Goal: Task Accomplishment & Management: Manage account settings

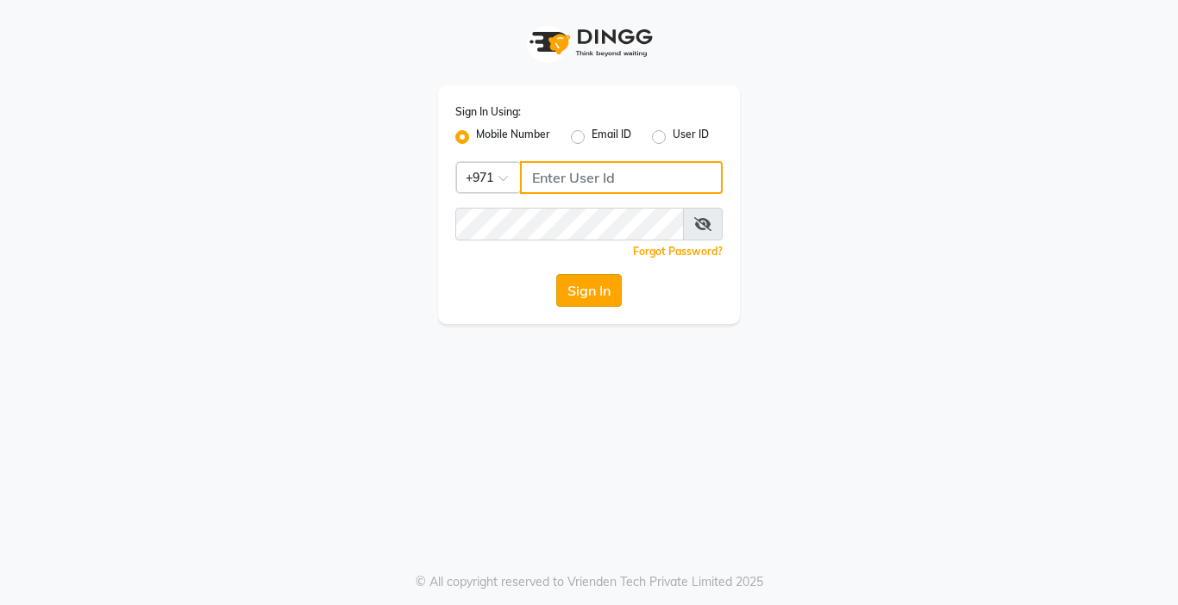
type input "567771563"
click at [594, 294] on button "Sign In" at bounding box center [589, 290] width 66 height 33
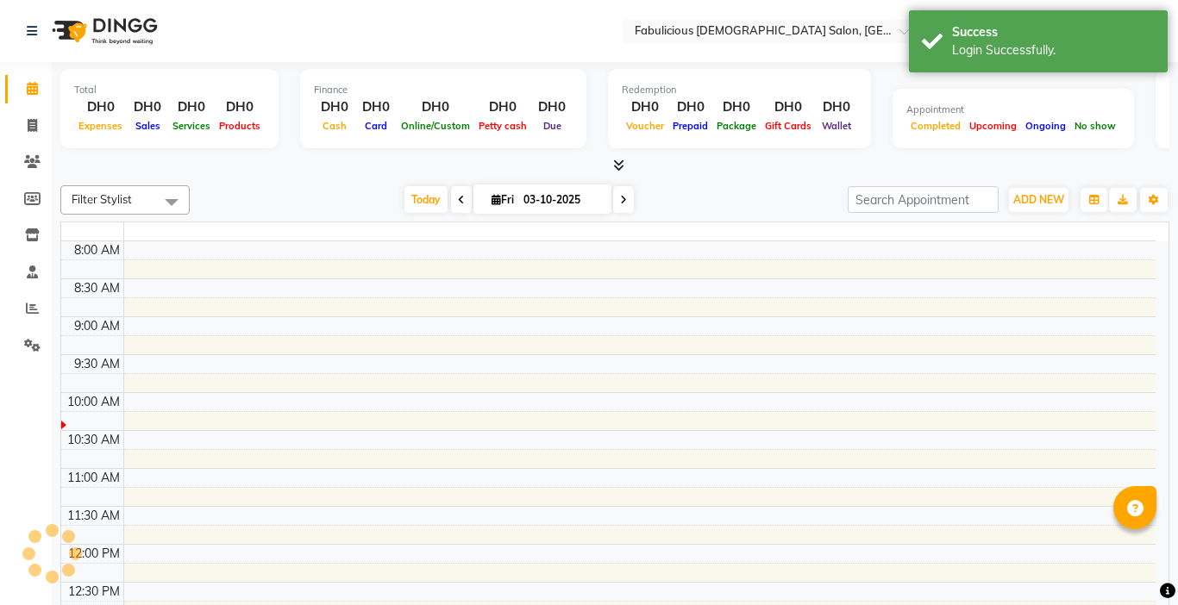
select select "en"
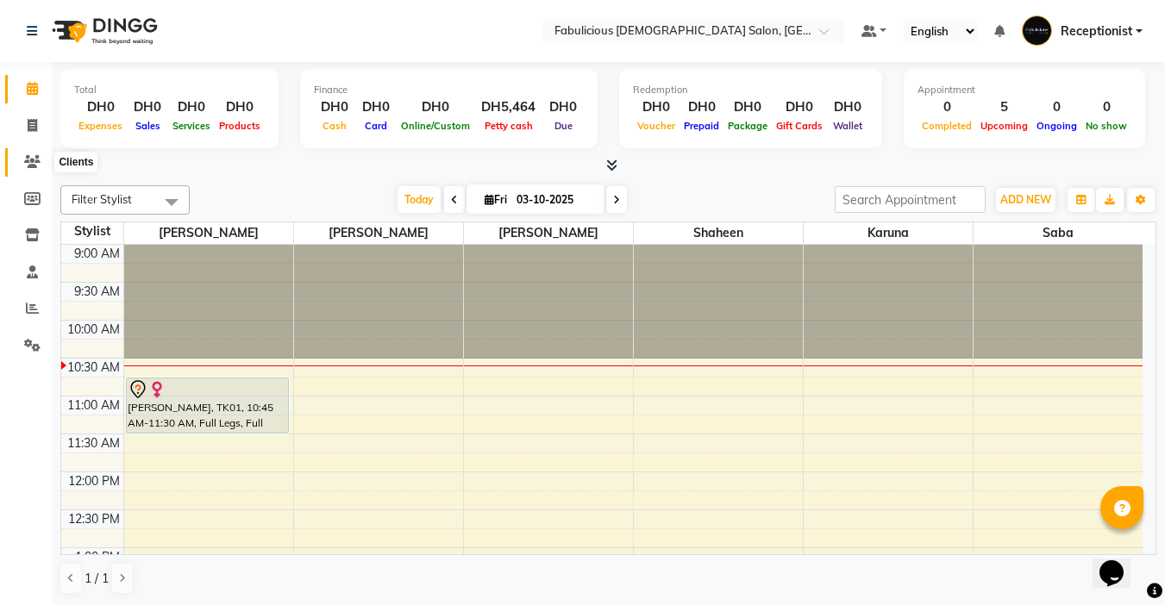
click at [30, 160] on icon at bounding box center [32, 161] width 16 height 13
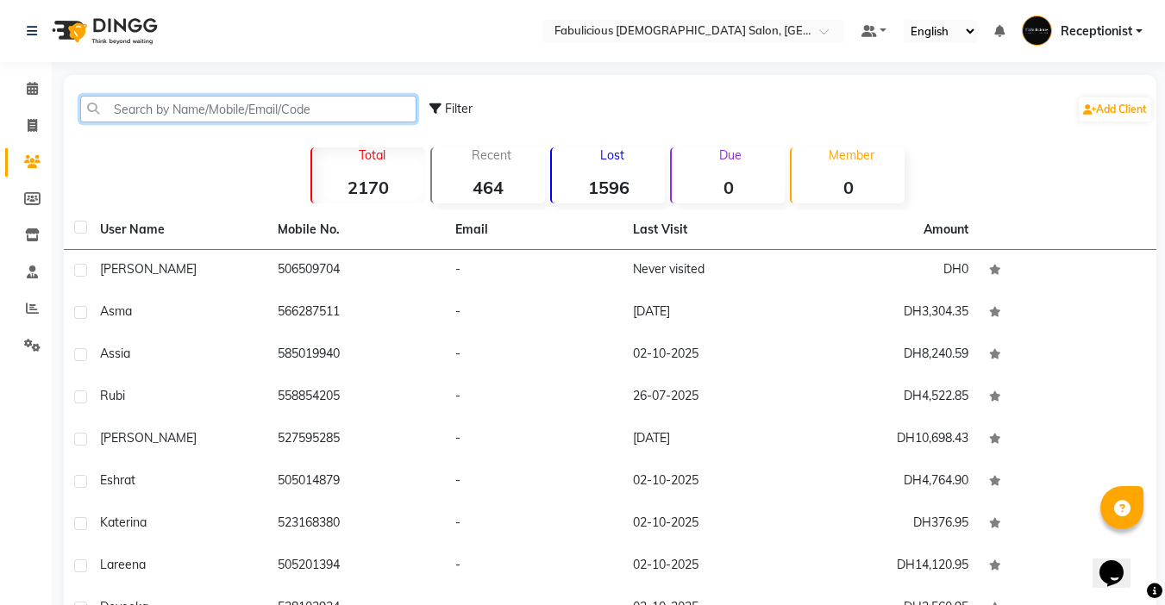
click at [197, 116] on input "text" at bounding box center [248, 109] width 336 height 27
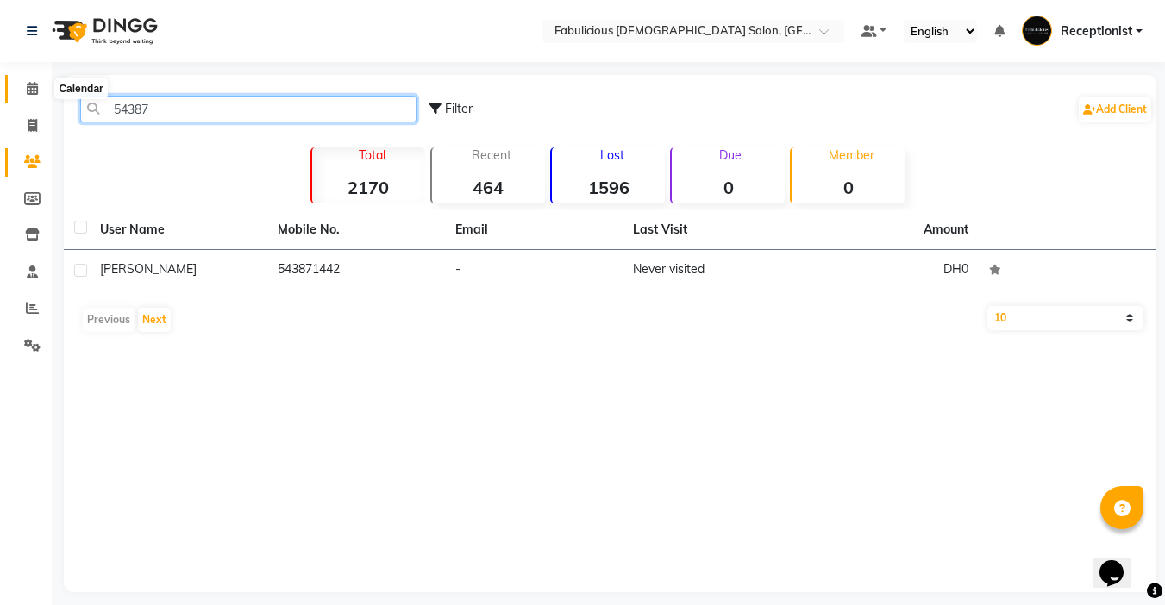
type input "54387"
drag, startPoint x: 30, startPoint y: 86, endPoint x: 87, endPoint y: 103, distance: 59.2
click at [31, 86] on icon at bounding box center [32, 88] width 11 height 13
